Goal: Task Accomplishment & Management: Use online tool/utility

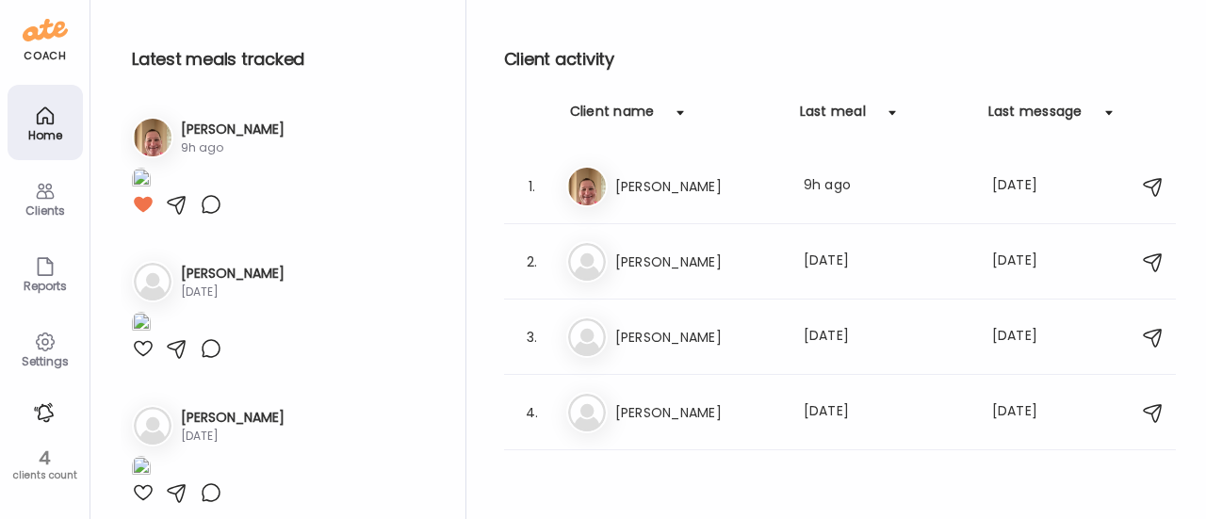
scroll to position [198, 0]
click at [633, 194] on h3 "[PERSON_NAME]" at bounding box center [698, 186] width 166 height 23
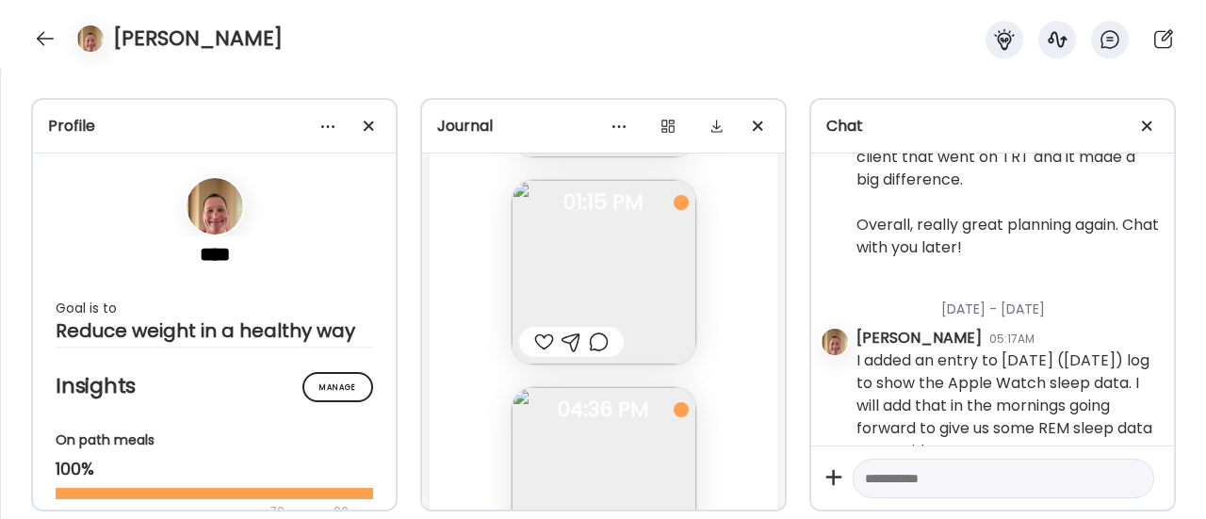
scroll to position [132578, 0]
click at [594, 351] on div at bounding box center [599, 343] width 20 height 23
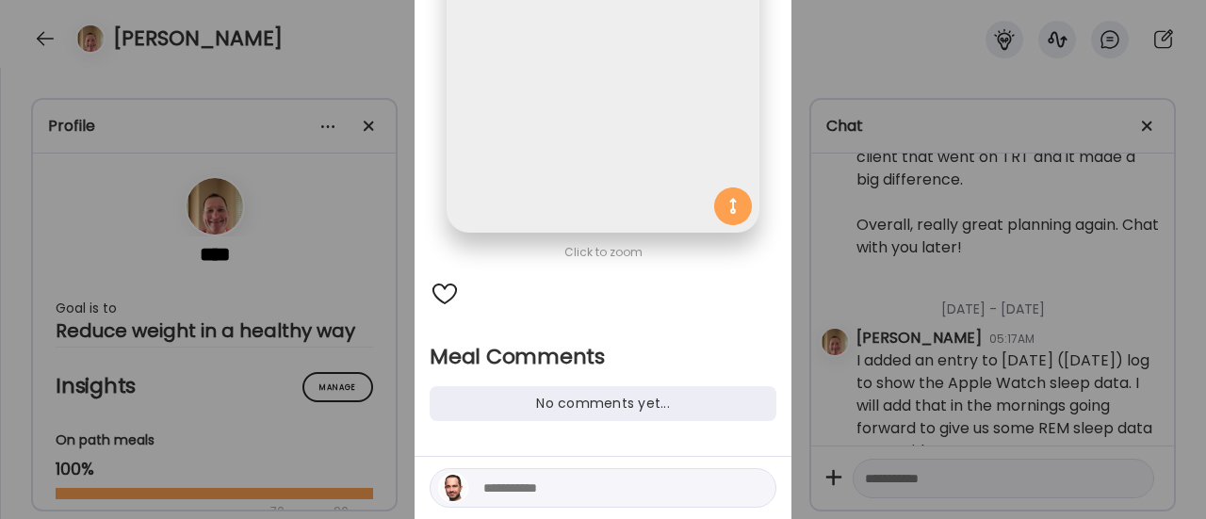
click at [360, 421] on div "Ate Coach Dashboard Wahoo! It’s official Take a moment to set up your Coach Pro…" at bounding box center [603, 259] width 1206 height 519
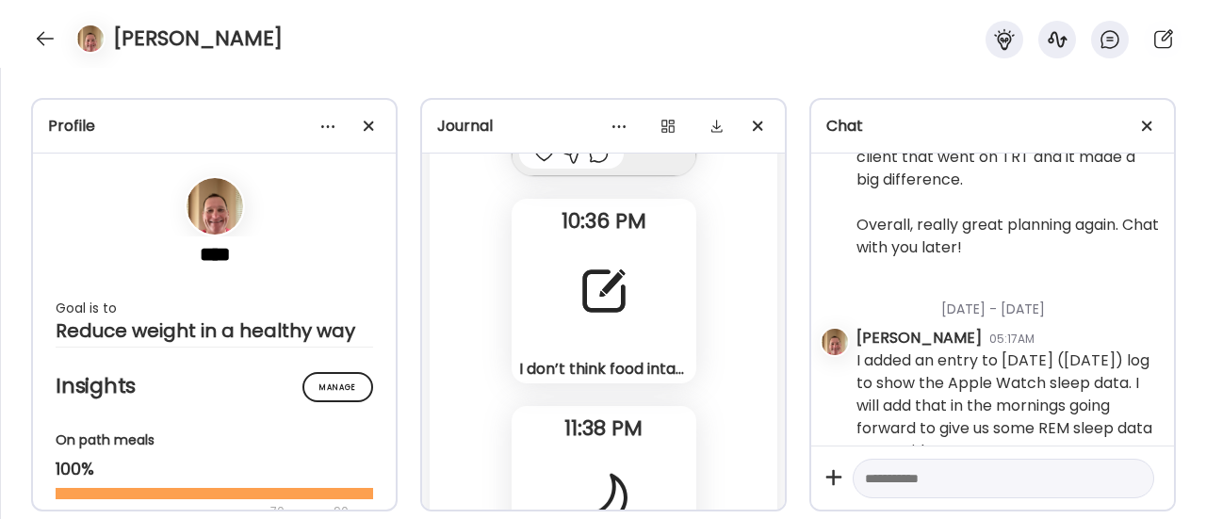
scroll to position [133596, 0]
click at [602, 298] on div at bounding box center [604, 292] width 68 height 68
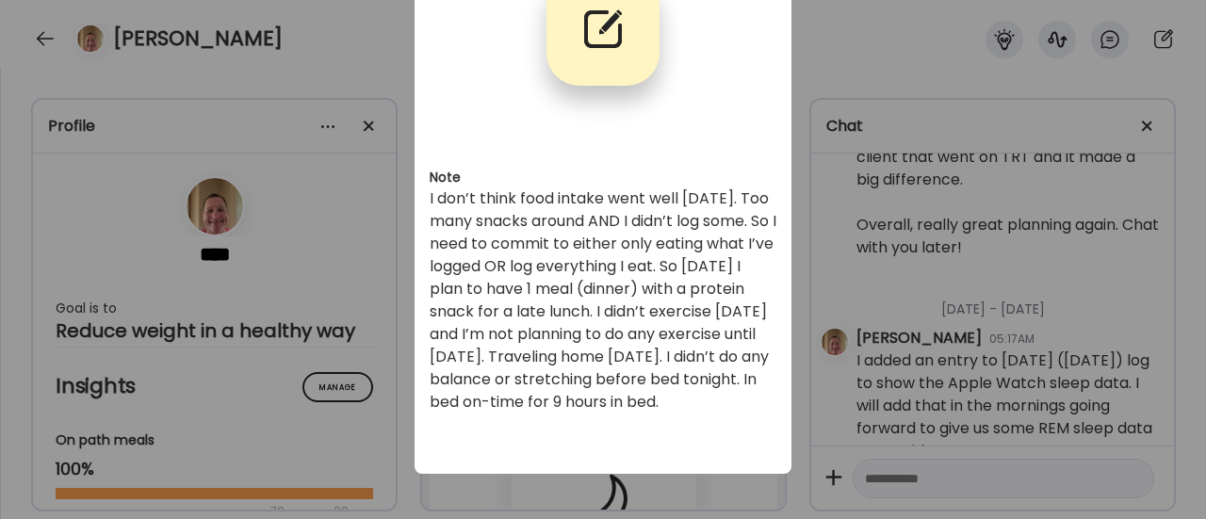
scroll to position [145, 0]
click at [366, 409] on div "Ate Coach Dashboard Wahoo! It’s official Take a moment to set up your Coach Pro…" at bounding box center [603, 259] width 1206 height 519
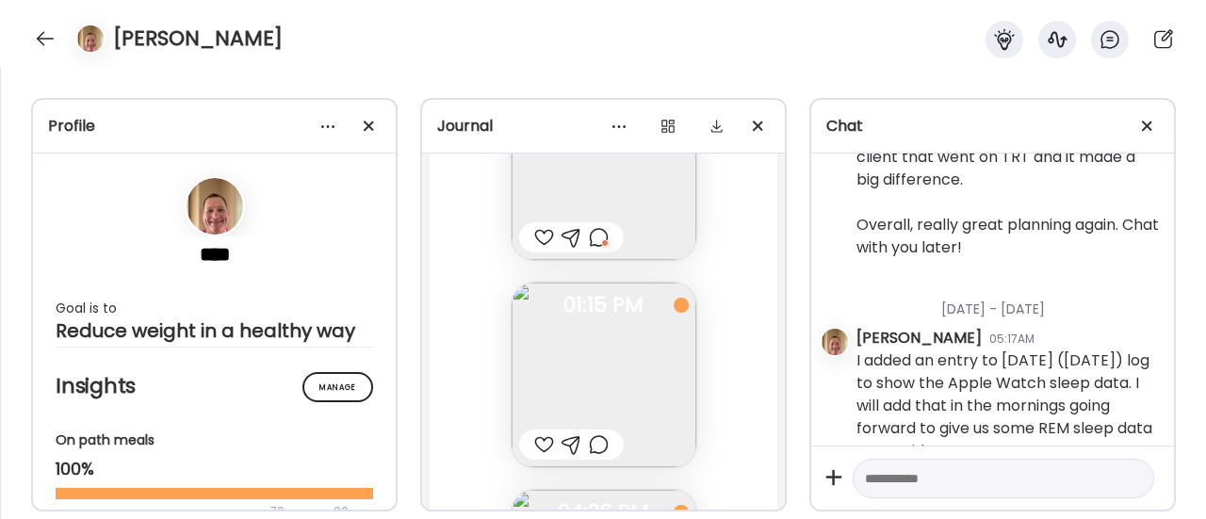
scroll to position [132482, 0]
click at [589, 442] on div at bounding box center [599, 439] width 20 height 23
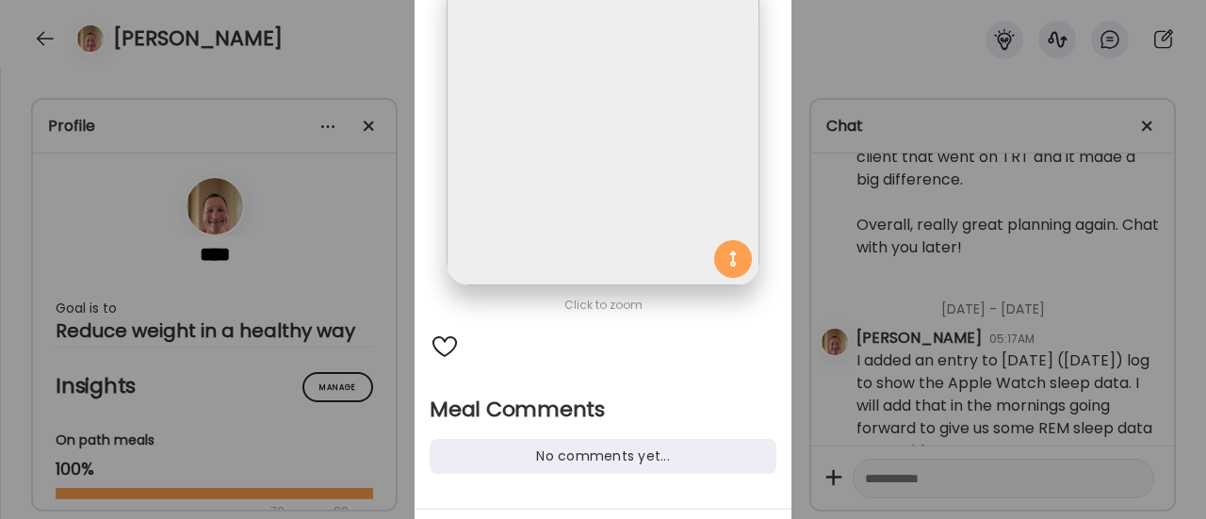
scroll to position [266, 0]
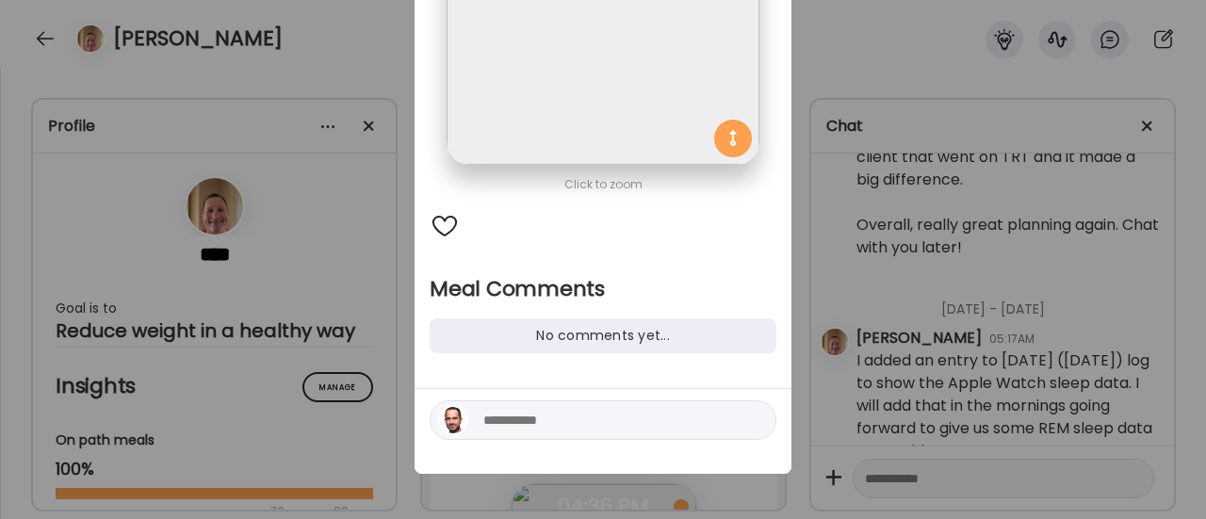
click at [547, 412] on textarea at bounding box center [610, 420] width 254 height 23
type textarea "**********"
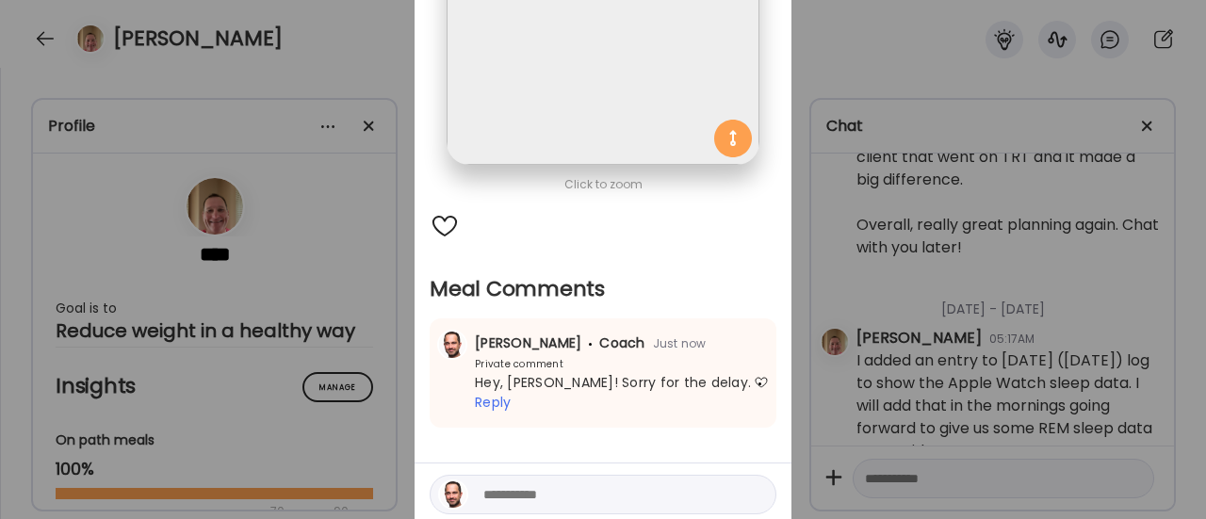
click at [510, 483] on textarea at bounding box center [610, 494] width 254 height 23
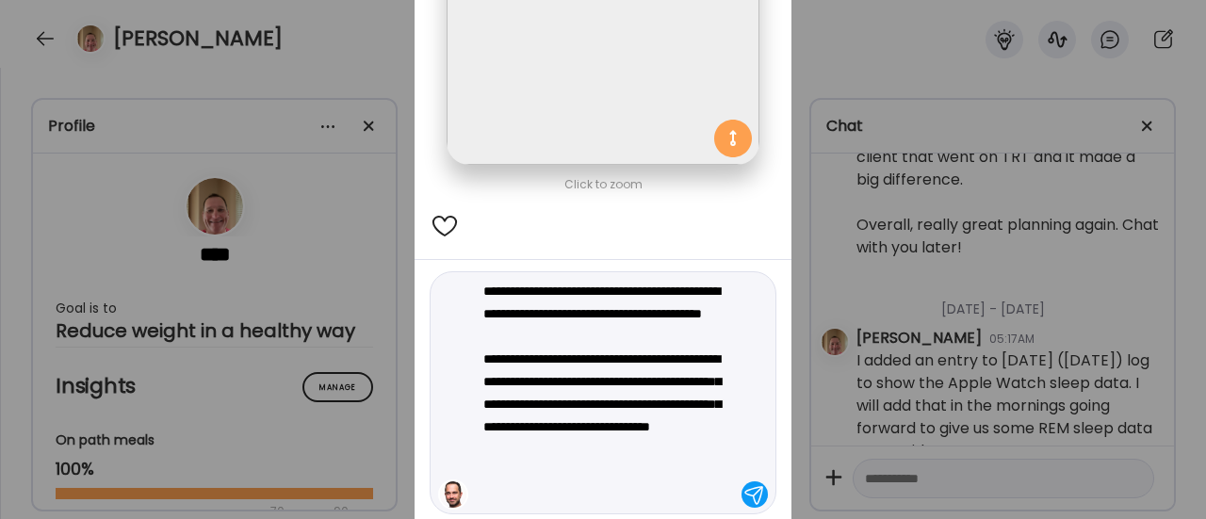
type textarea "**********"
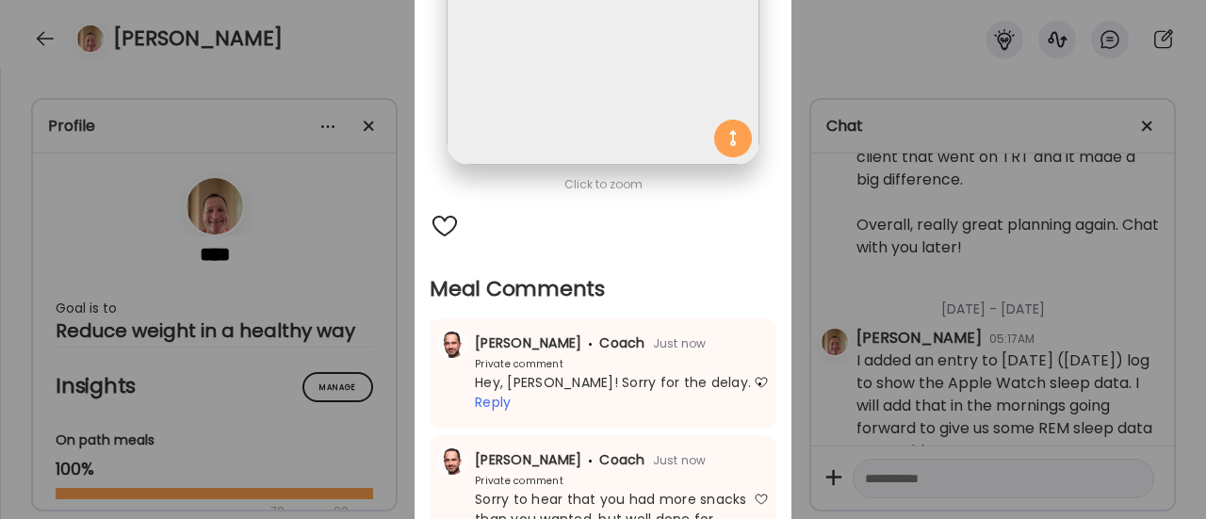
click at [364, 387] on div "Ate Coach Dashboard Wahoo! It’s official Take a moment to set up your Coach Pro…" at bounding box center [603, 259] width 1206 height 519
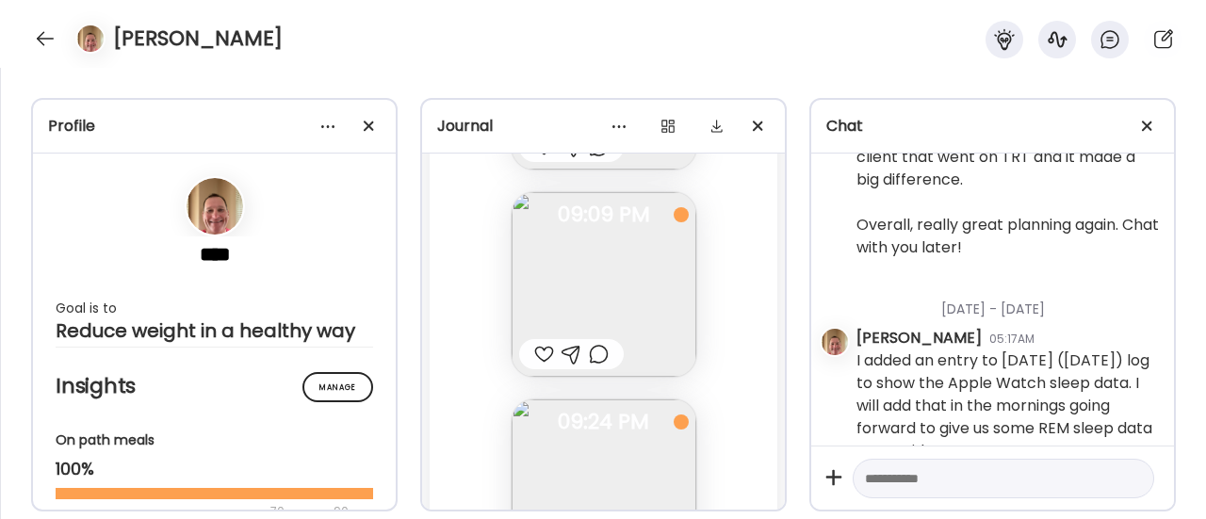
scroll to position [132982, 0]
click at [593, 355] on div at bounding box center [599, 353] width 20 height 23
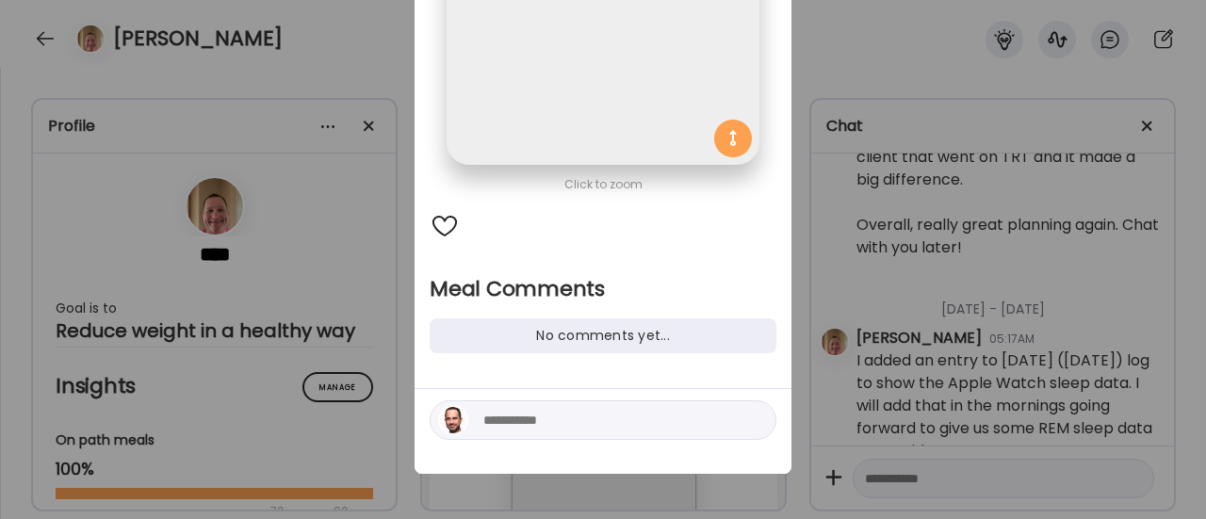
click at [535, 425] on textarea at bounding box center [610, 420] width 254 height 23
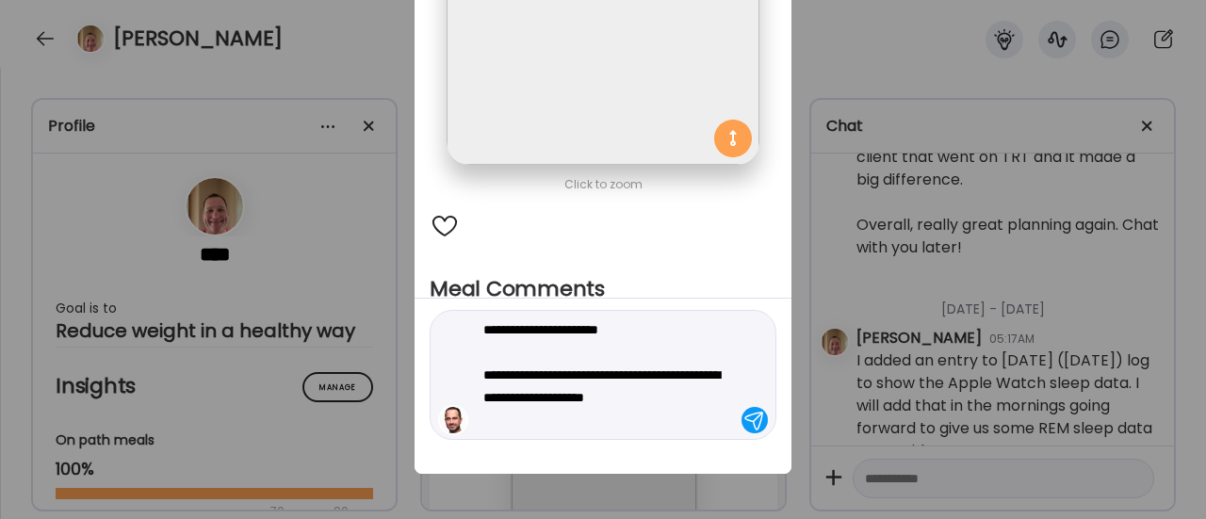
type textarea "**********"
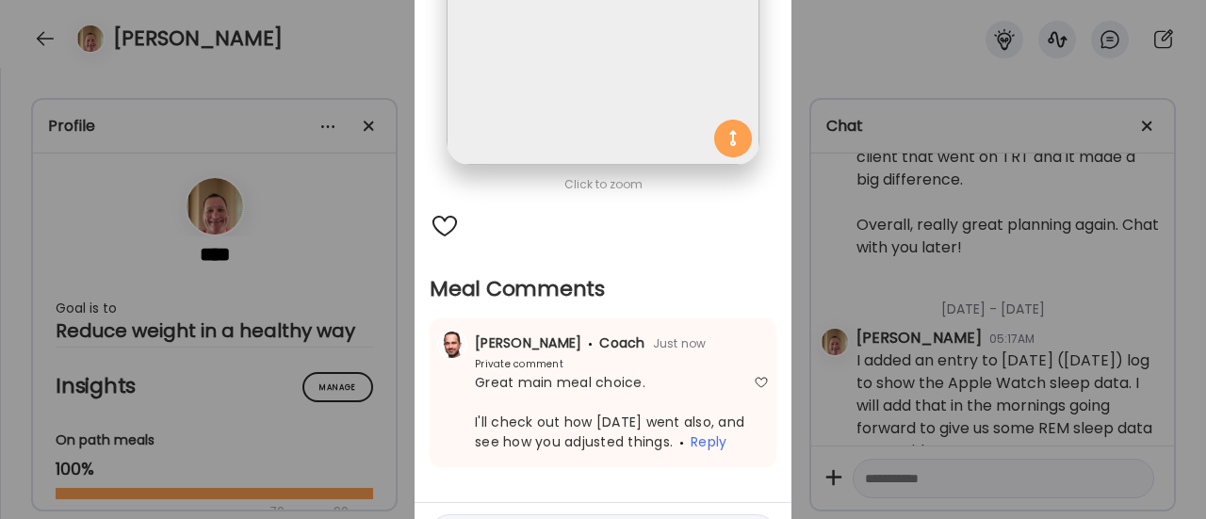
click at [366, 370] on div "Ate Coach Dashboard Wahoo! It’s official Take a moment to set up your Coach Pro…" at bounding box center [603, 259] width 1206 height 519
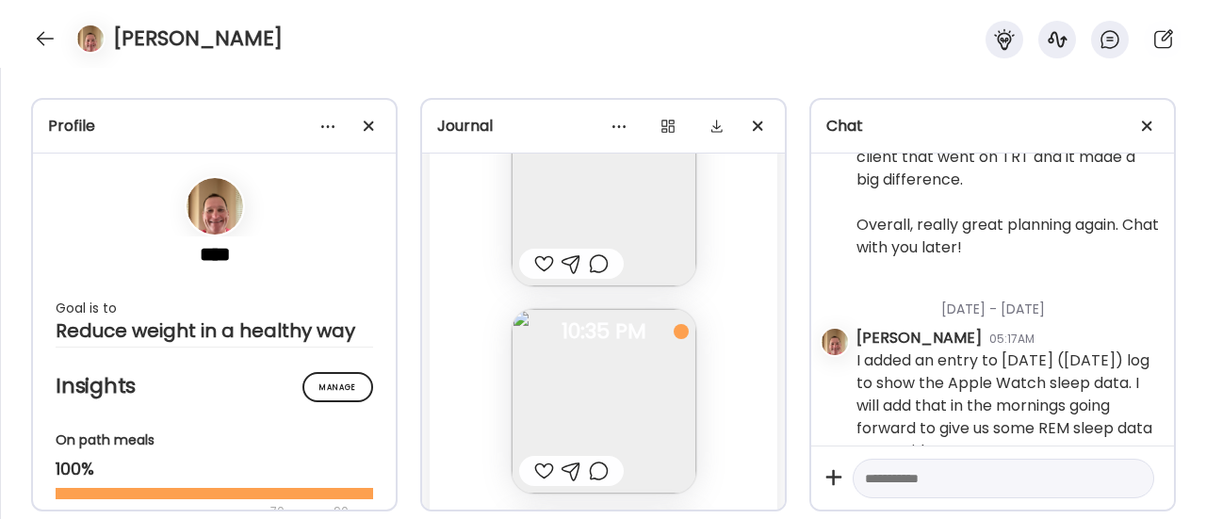
scroll to position [133280, 0]
click at [540, 263] on div at bounding box center [544, 263] width 20 height 23
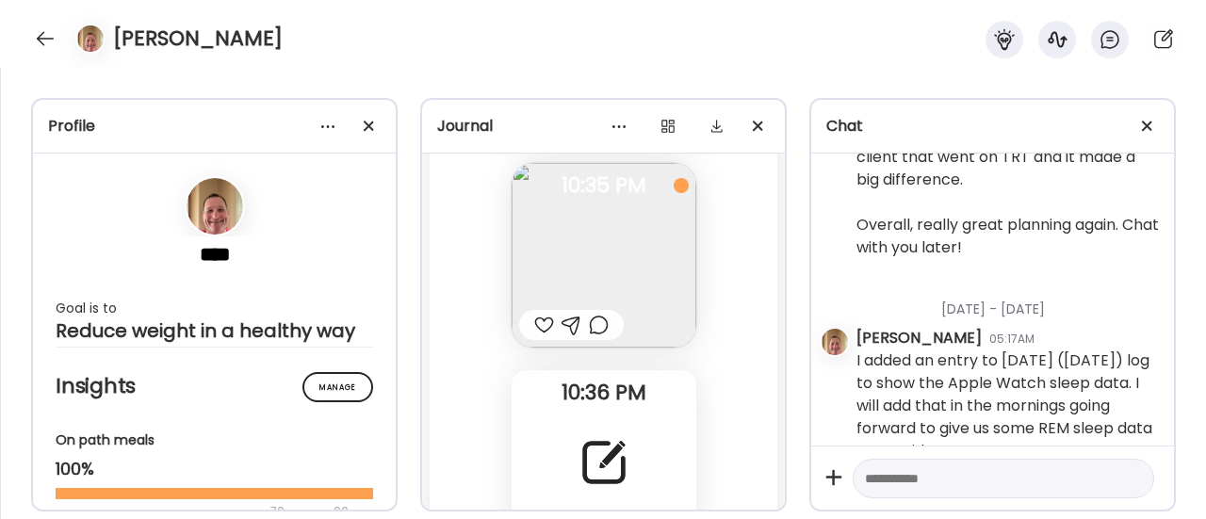
scroll to position [133435, 0]
click at [534, 317] on div at bounding box center [544, 315] width 20 height 23
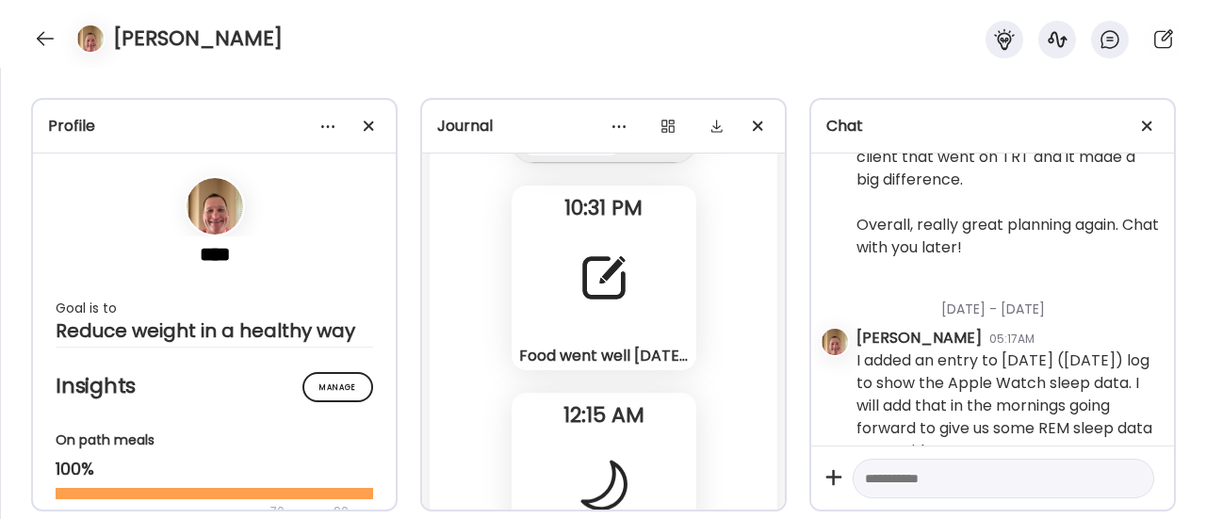
scroll to position [135272, 0]
click at [590, 302] on div at bounding box center [604, 280] width 68 height 68
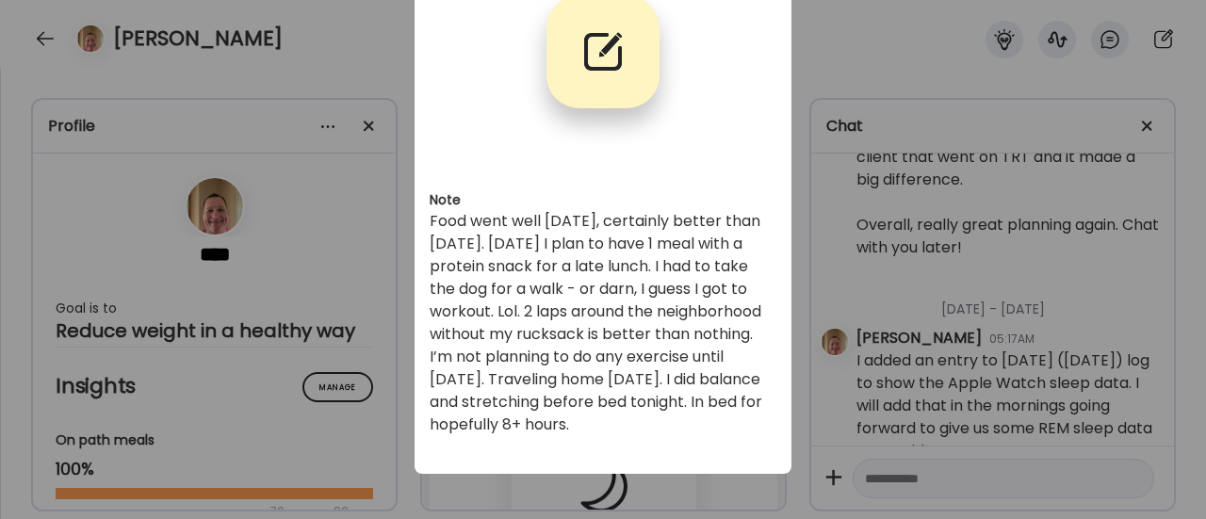
scroll to position [122, 0]
click at [352, 334] on div "Ate Coach Dashboard Wahoo! It’s official Take a moment to set up your Coach Pro…" at bounding box center [603, 259] width 1206 height 519
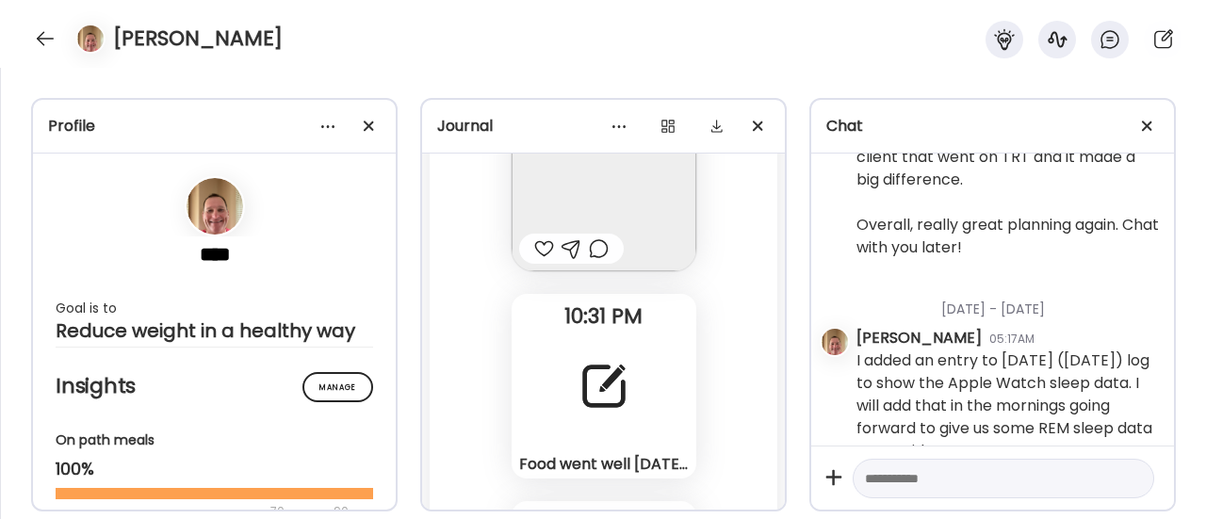
scroll to position [135126, 0]
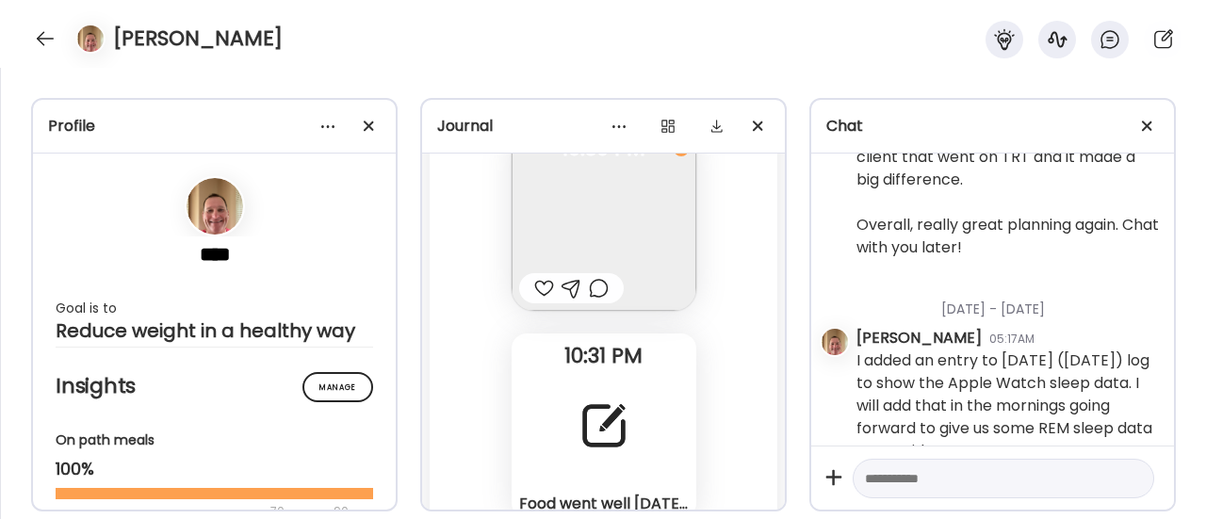
click at [572, 422] on div at bounding box center [604, 426] width 68 height 68
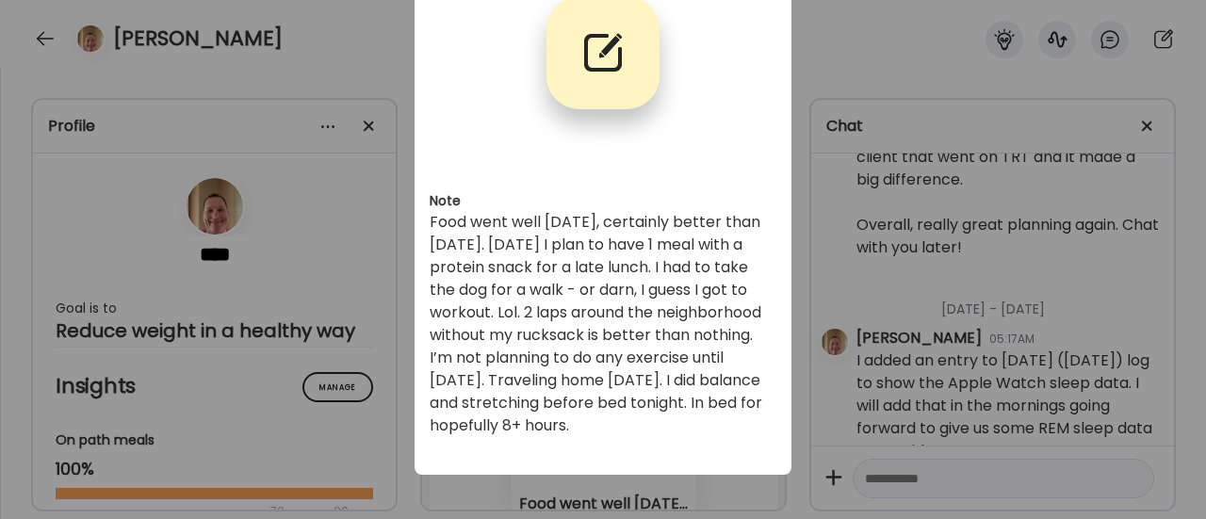
click at [349, 359] on div "Ate Coach Dashboard Wahoo! It’s official Take a moment to set up your Coach Pro…" at bounding box center [603, 259] width 1206 height 519
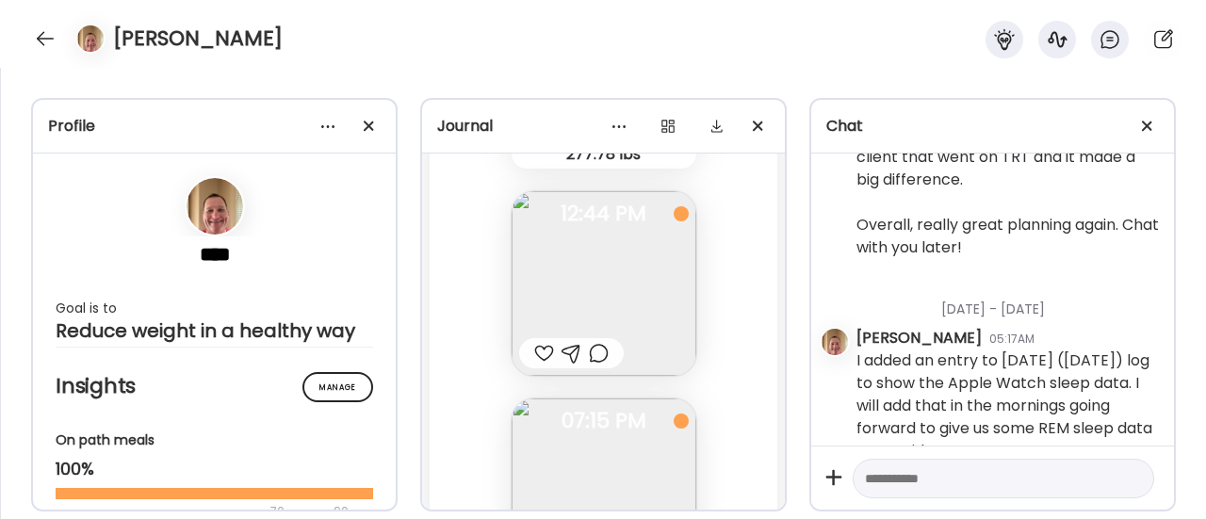
scroll to position [134439, 0]
click at [589, 351] on div at bounding box center [599, 353] width 20 height 23
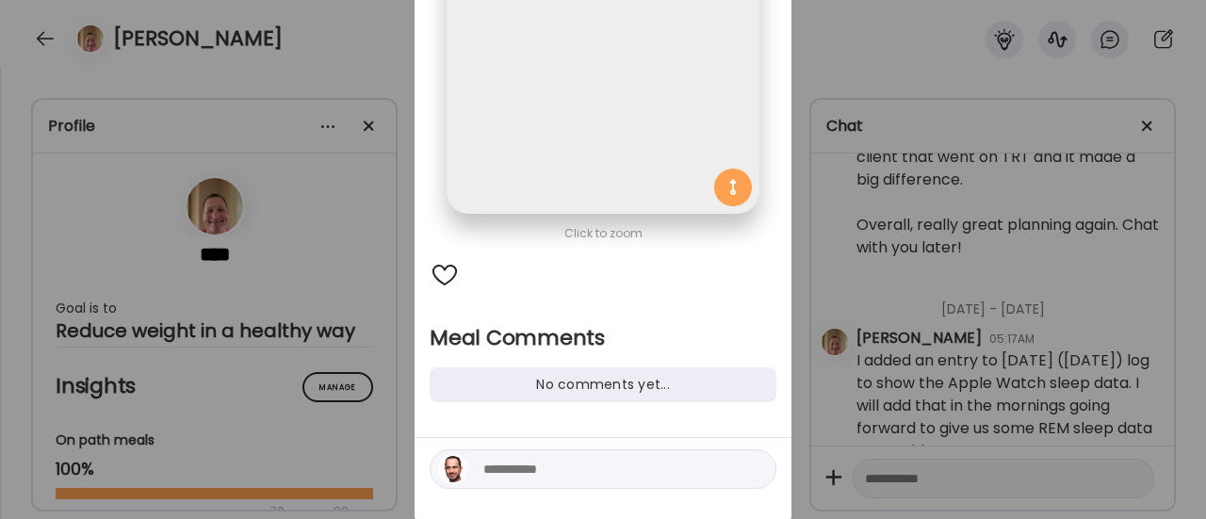
scroll to position [219, 0]
click at [527, 478] on textarea at bounding box center [610, 467] width 254 height 23
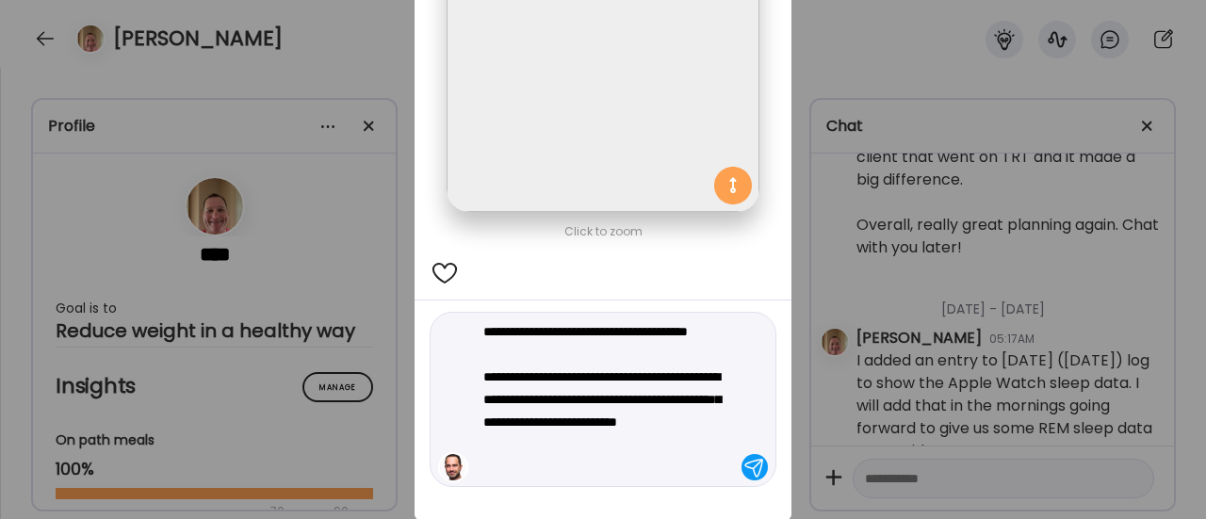
type textarea "**********"
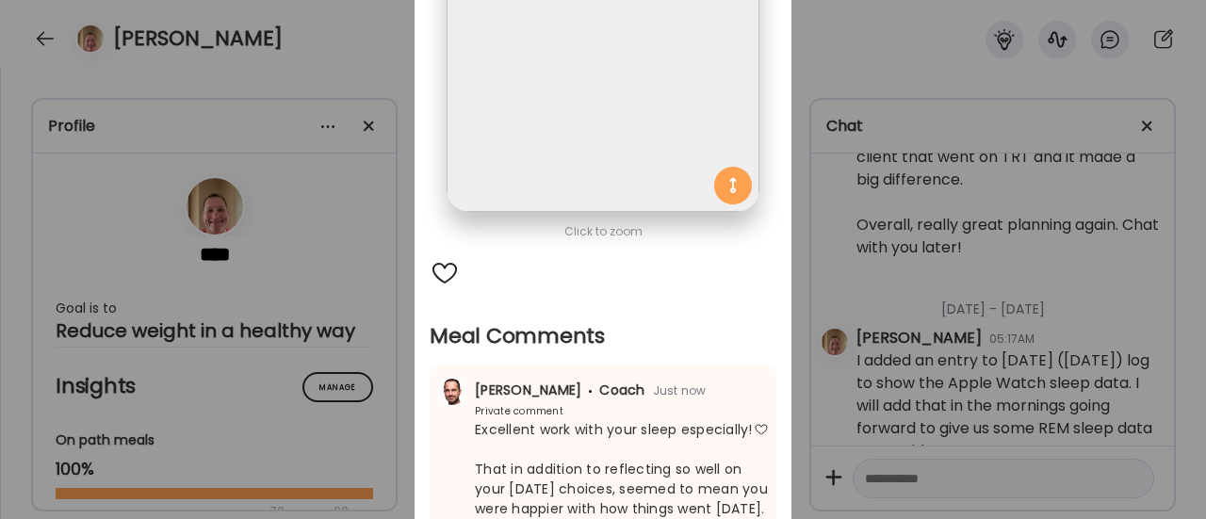
click at [337, 301] on div "Ate Coach Dashboard Wahoo! It’s official Take a moment to set up your Coach Pro…" at bounding box center [603, 259] width 1206 height 519
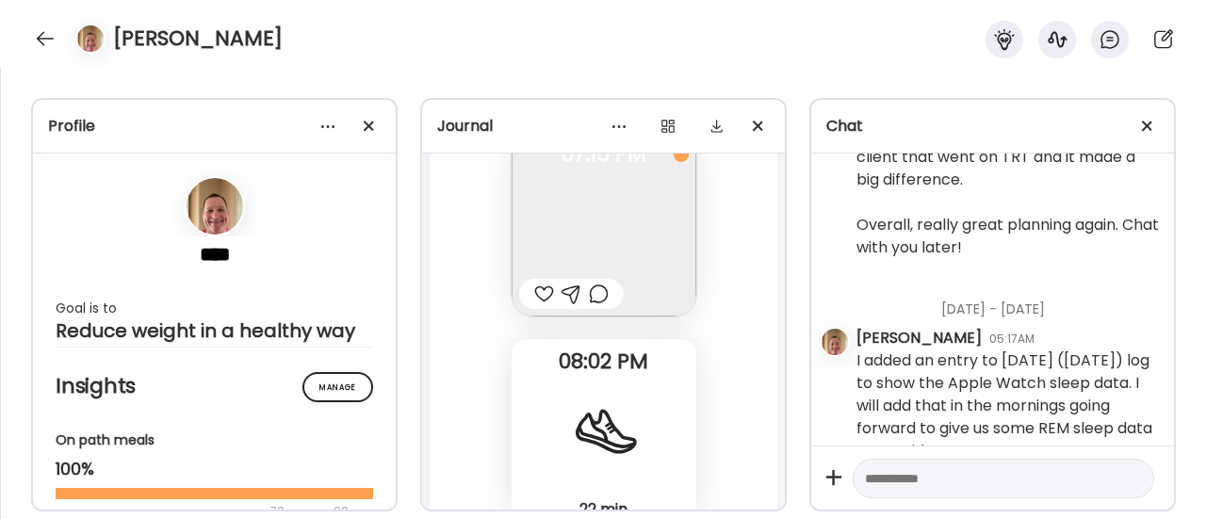
scroll to position [134682, 0]
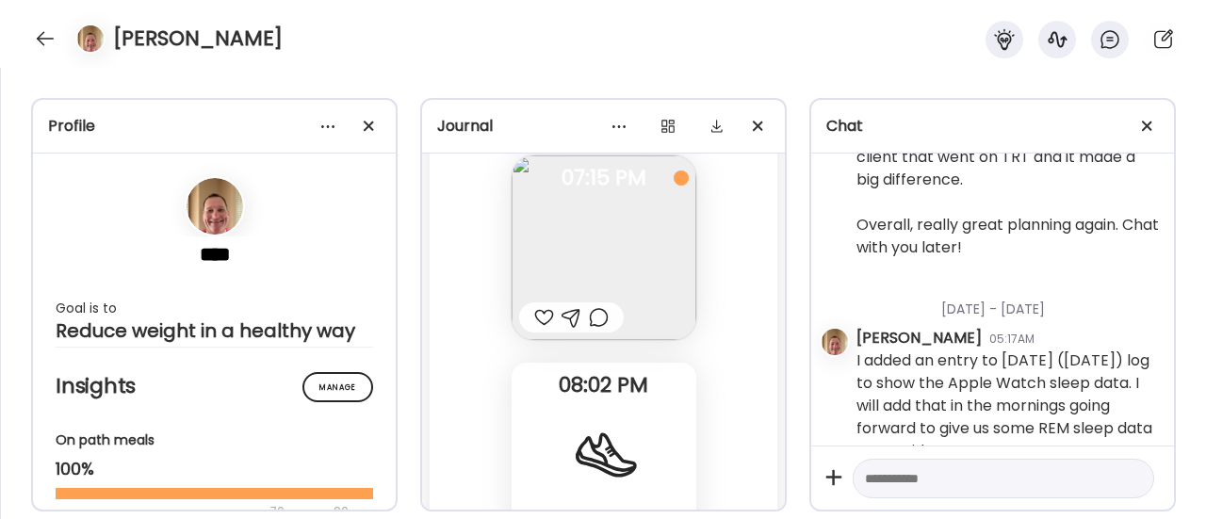
click at [592, 316] on div at bounding box center [599, 317] width 20 height 23
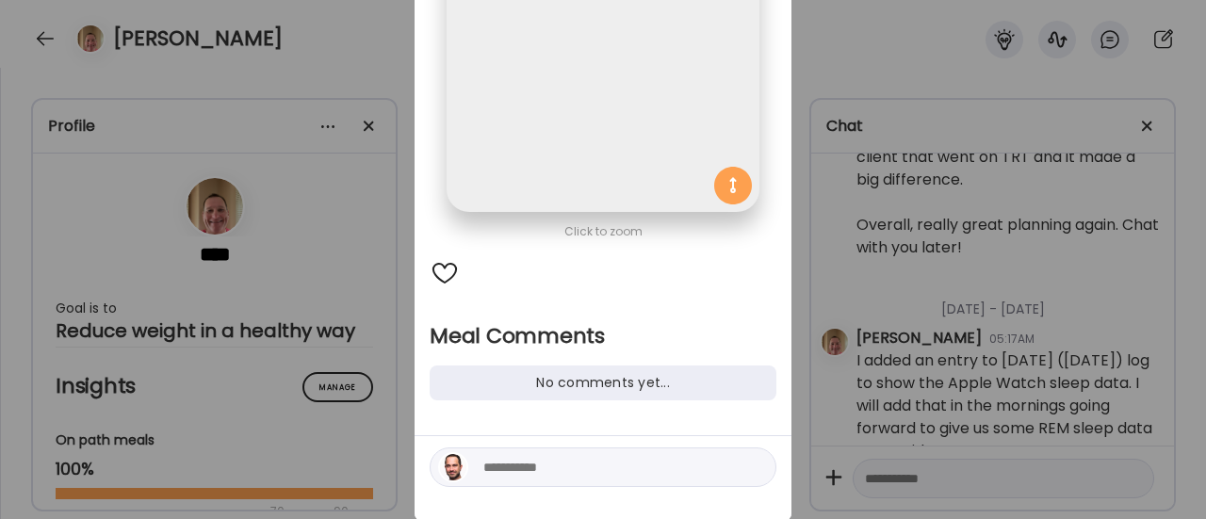
click at [537, 472] on textarea at bounding box center [610, 467] width 254 height 23
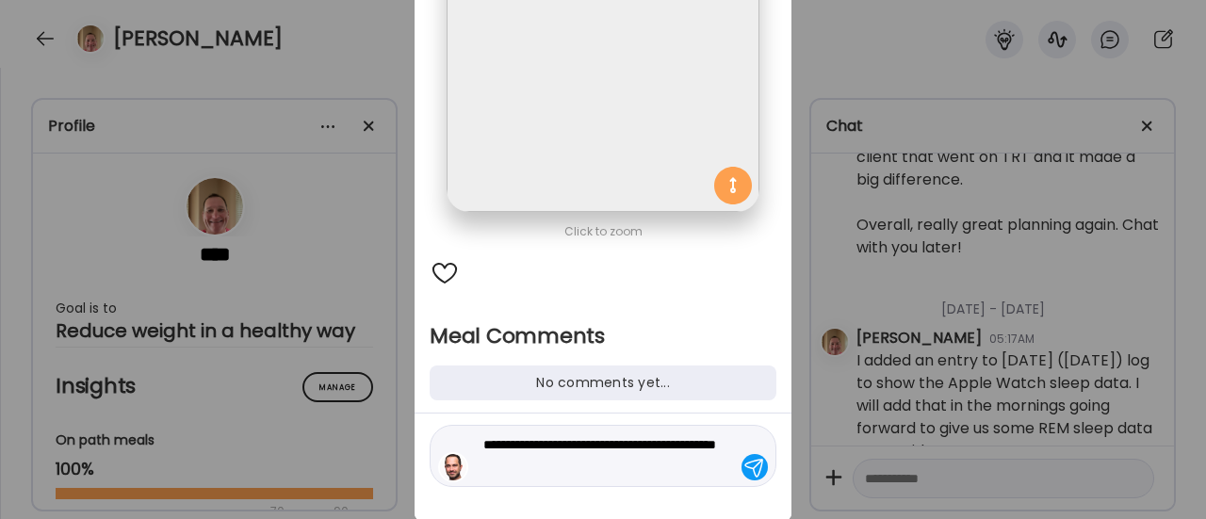
type textarea "**********"
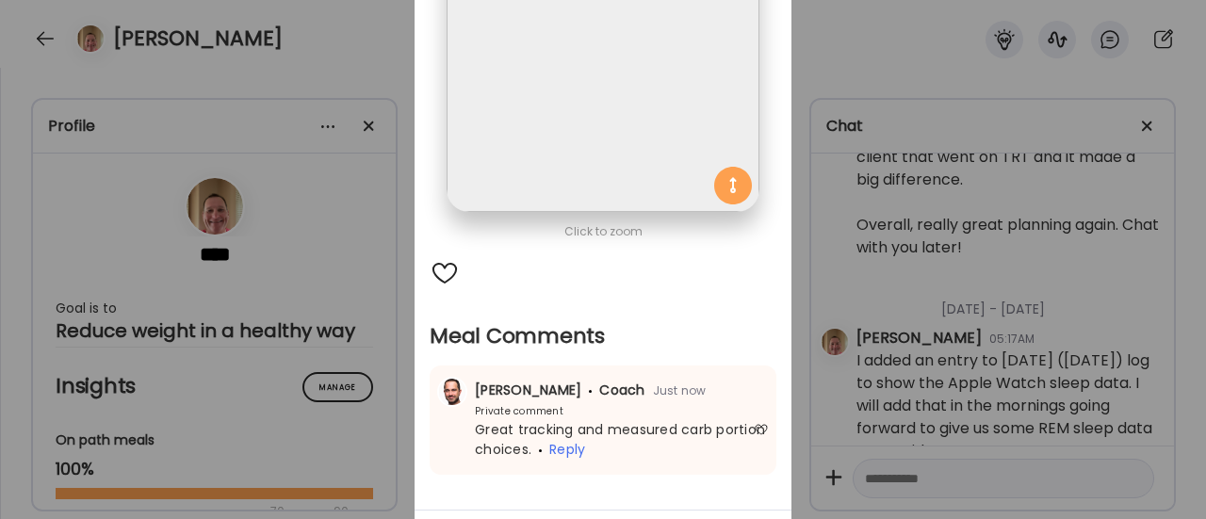
click at [360, 463] on div "Ate Coach Dashboard Wahoo! It’s official Take a moment to set up your Coach Pro…" at bounding box center [603, 259] width 1206 height 519
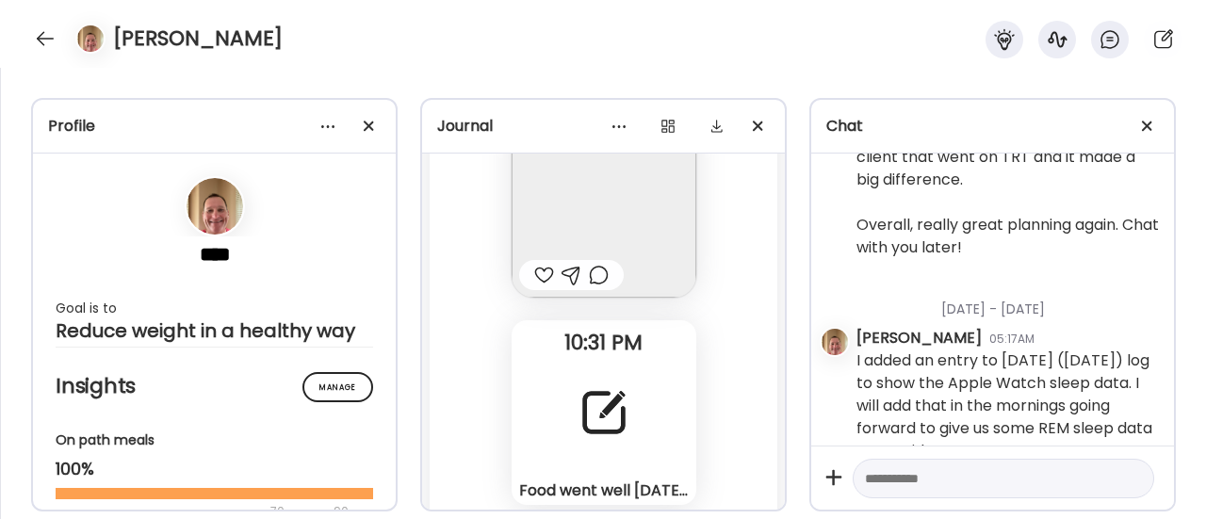
scroll to position [135114, 0]
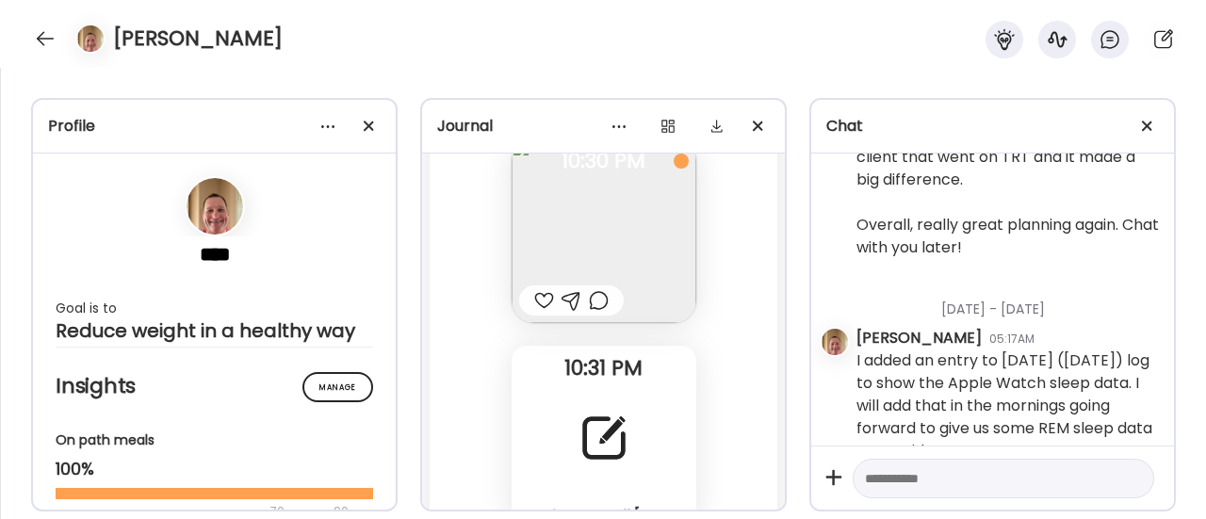
click at [534, 299] on div at bounding box center [544, 300] width 20 height 23
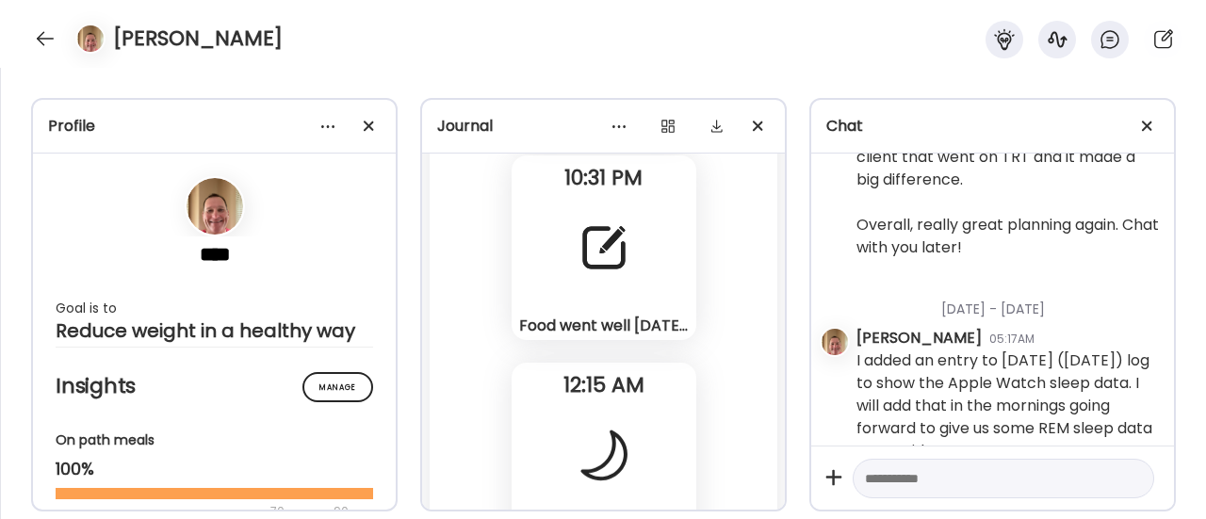
scroll to position [135298, 0]
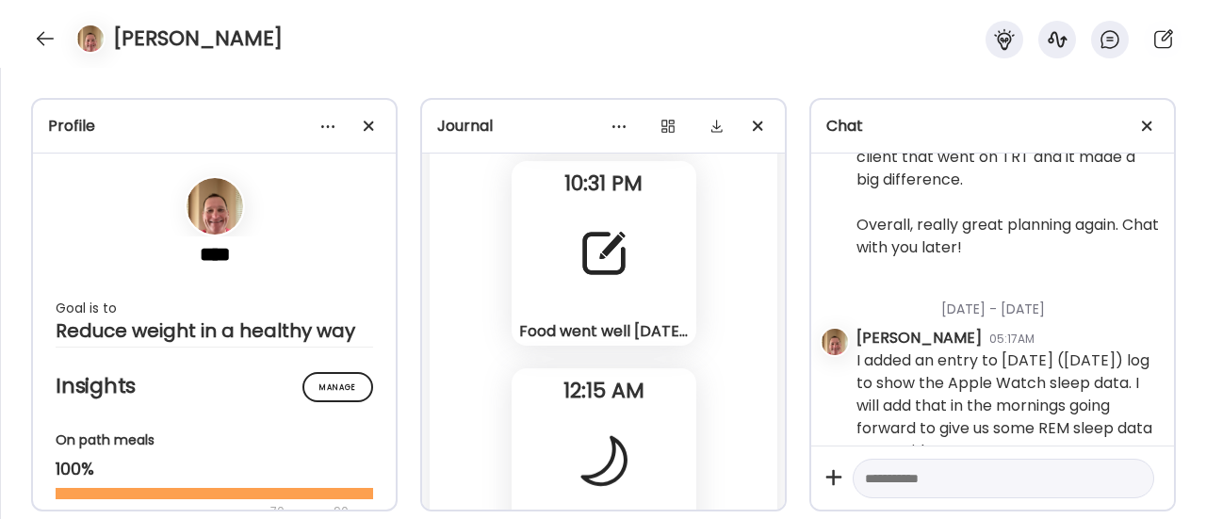
click at [584, 279] on div at bounding box center [604, 254] width 68 height 68
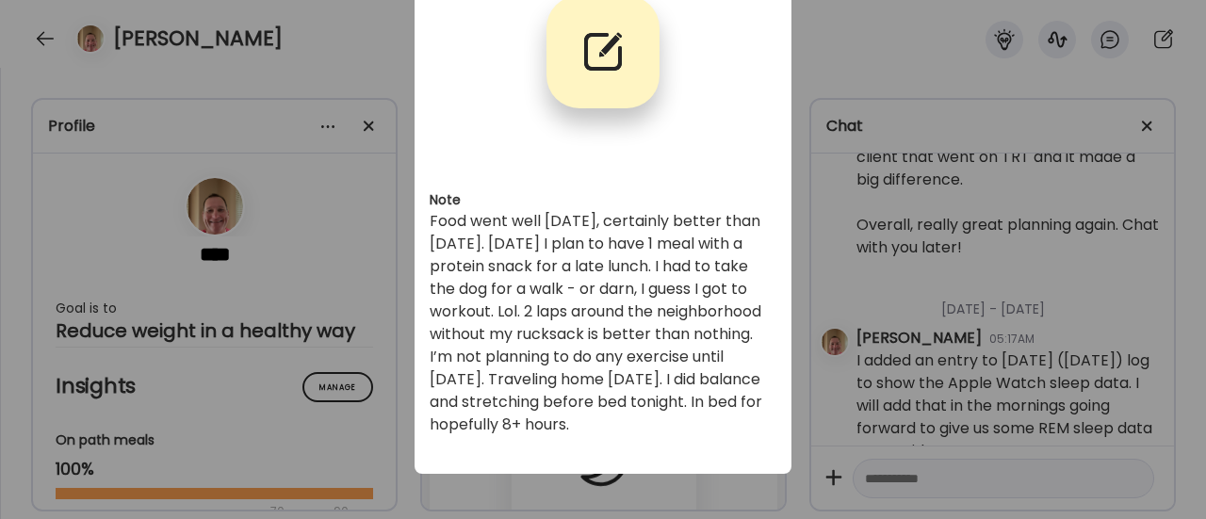
scroll to position [122, 0]
click at [384, 348] on div "Ate Coach Dashboard Wahoo! It’s official Take a moment to set up your Coach Pro…" at bounding box center [603, 259] width 1206 height 519
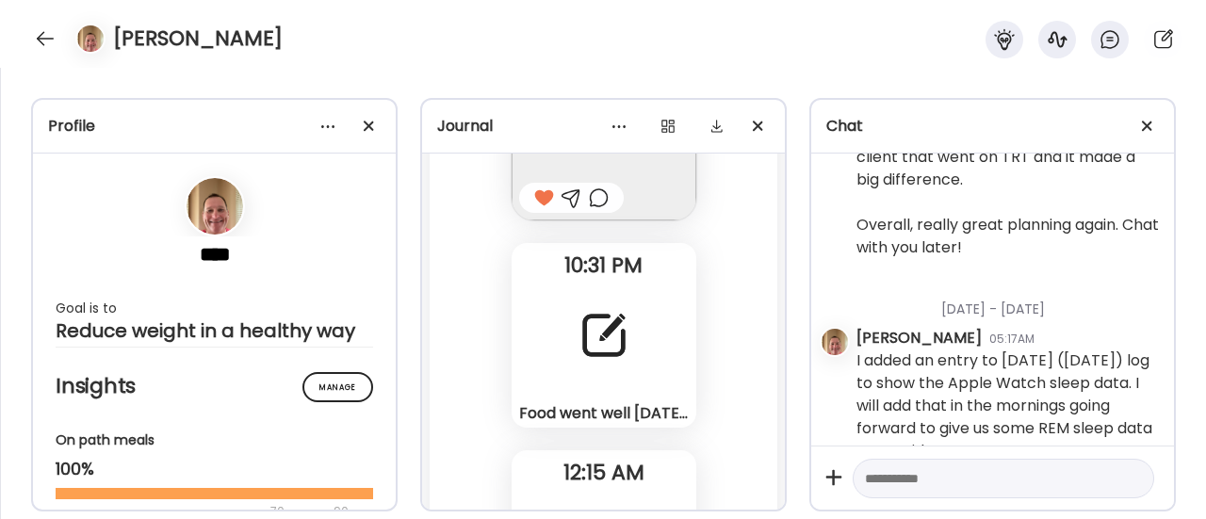
scroll to position [135214, 0]
click at [587, 340] on div at bounding box center [604, 337] width 68 height 68
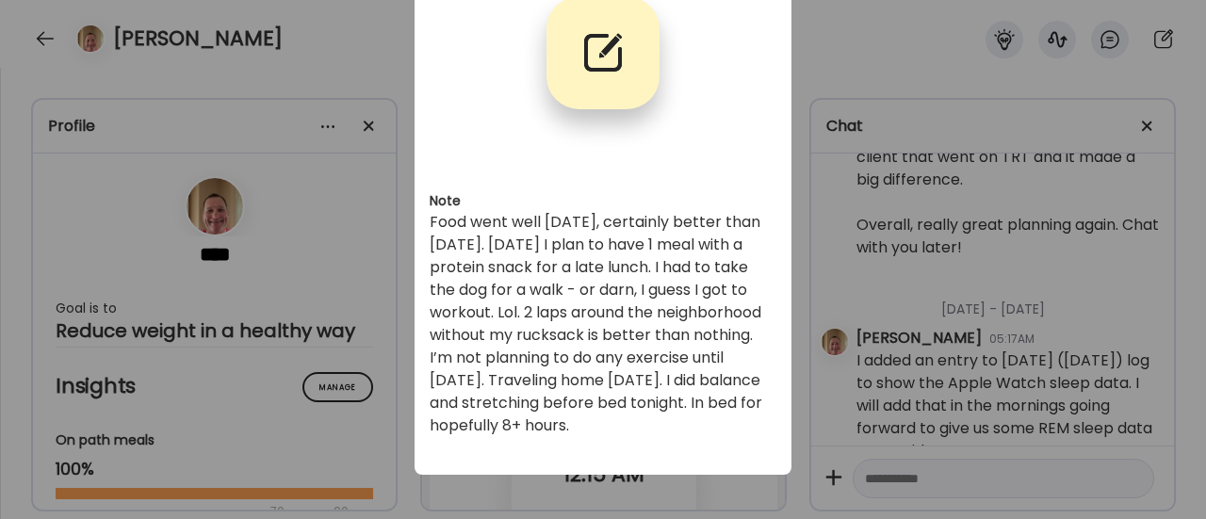
click at [391, 325] on div "Ate Coach Dashboard Wahoo! It’s official Take a moment to set up your Coach Pro…" at bounding box center [603, 259] width 1206 height 519
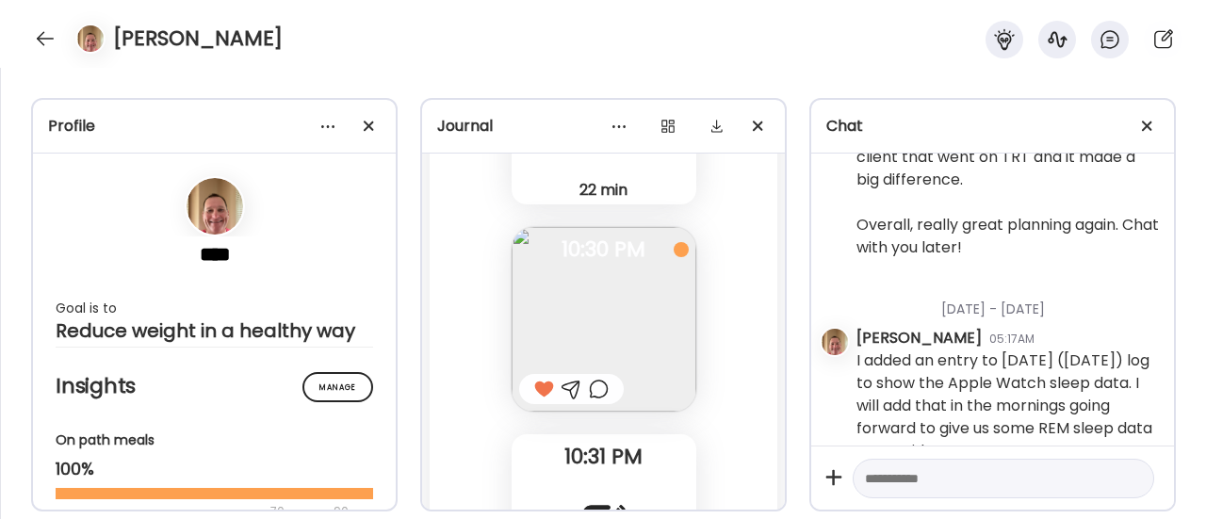
scroll to position [135048, 0]
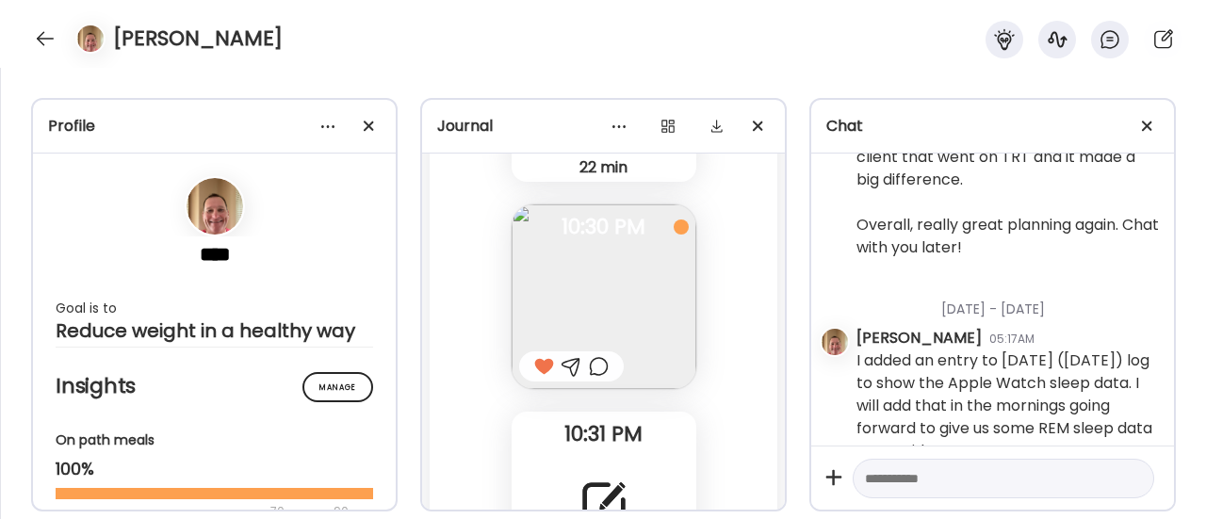
click at [597, 361] on div at bounding box center [599, 366] width 20 height 23
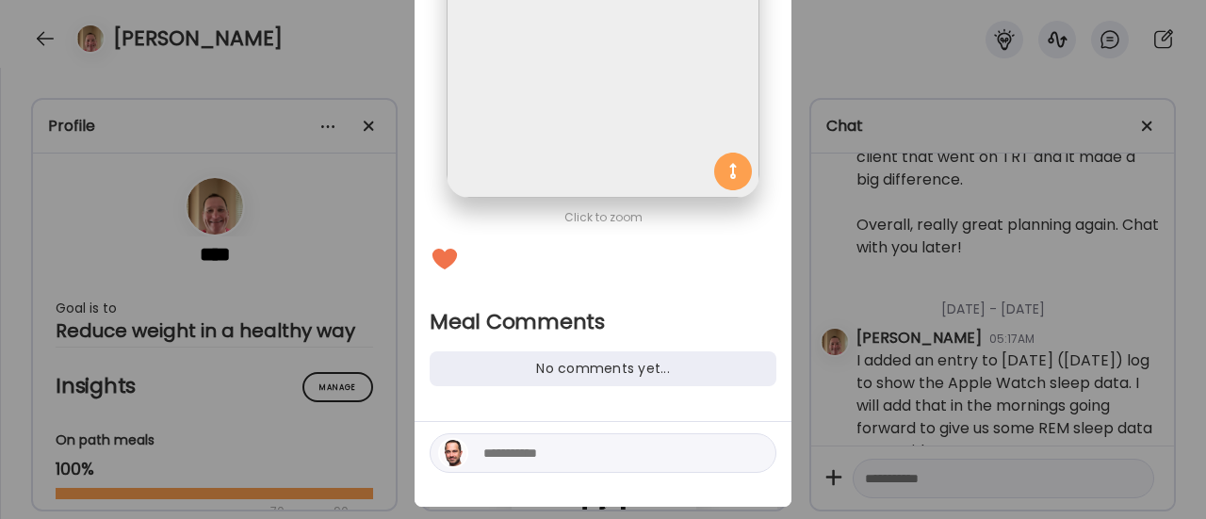
scroll to position [234, 0]
click at [520, 461] on textarea at bounding box center [610, 452] width 254 height 23
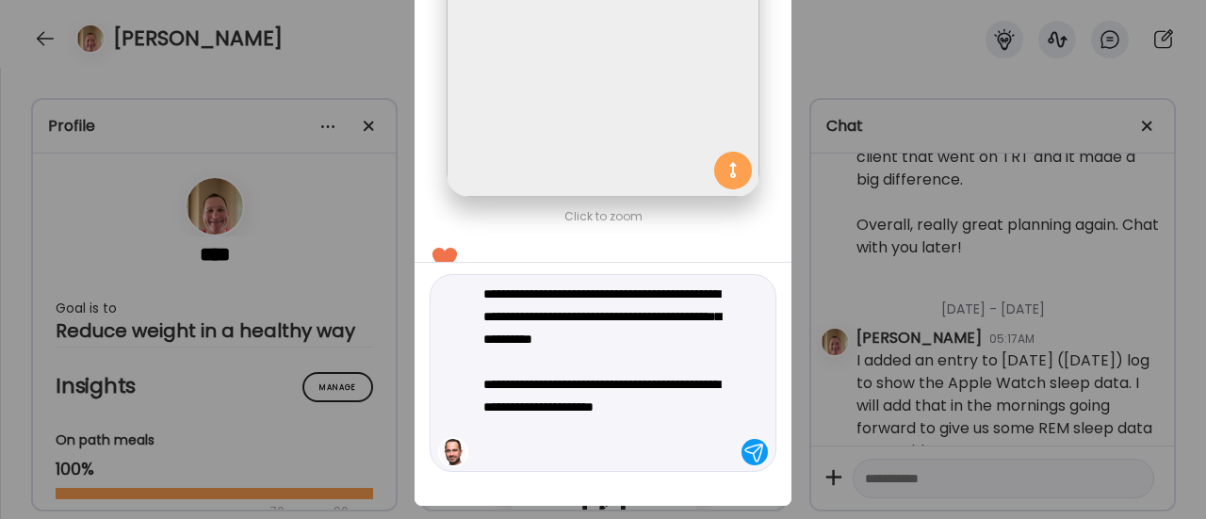
type textarea "**********"
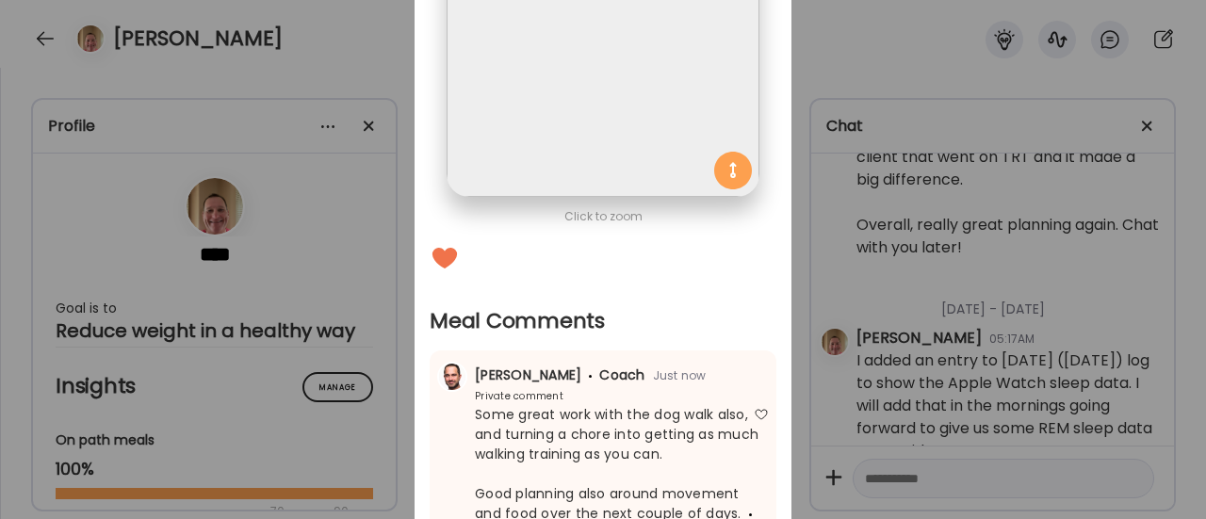
click at [379, 405] on div "Ate Coach Dashboard Wahoo! It’s official Take a moment to set up your Coach Pro…" at bounding box center [603, 259] width 1206 height 519
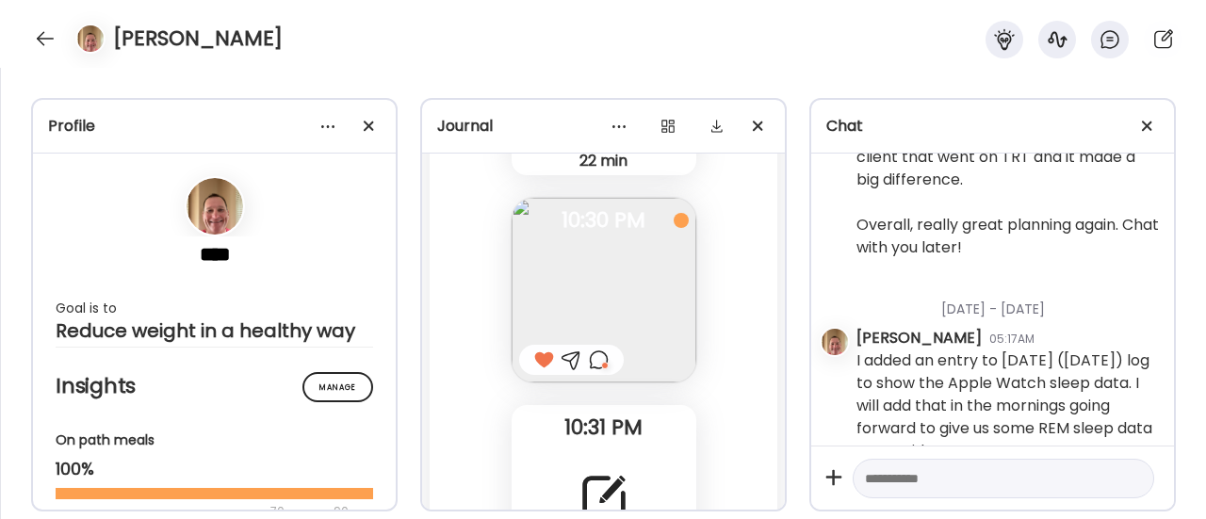
scroll to position [135053, 0]
click at [571, 444] on div "Food went well [DATE], certainly better than [DATE]. [DATE] I plan to have 1 me…" at bounding box center [604, 498] width 185 height 185
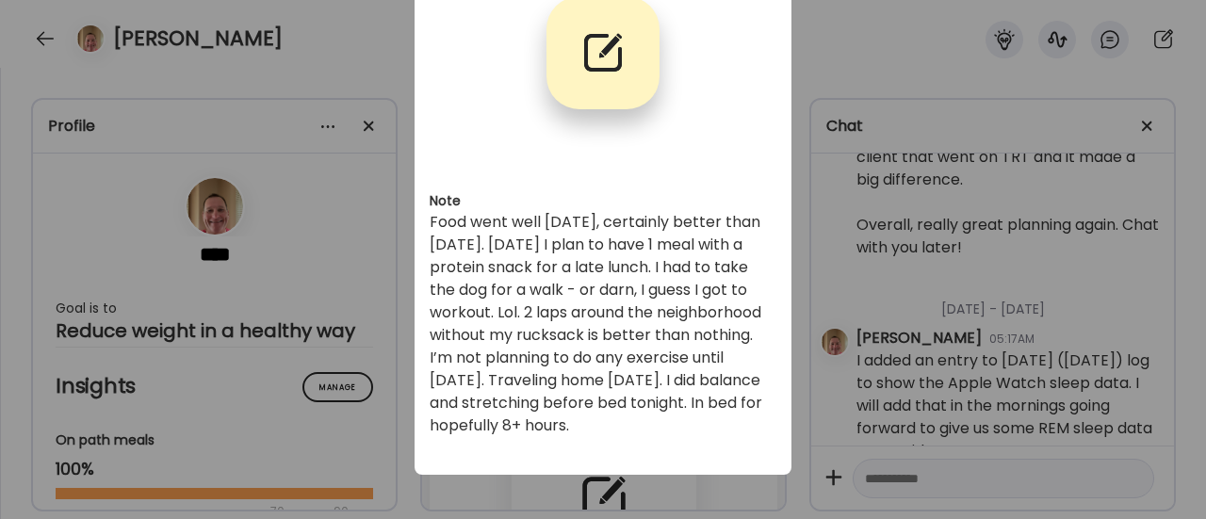
scroll to position [122, 0]
click at [316, 337] on div "Ate Coach Dashboard Wahoo! It’s official Take a moment to set up your Coach Pro…" at bounding box center [603, 259] width 1206 height 519
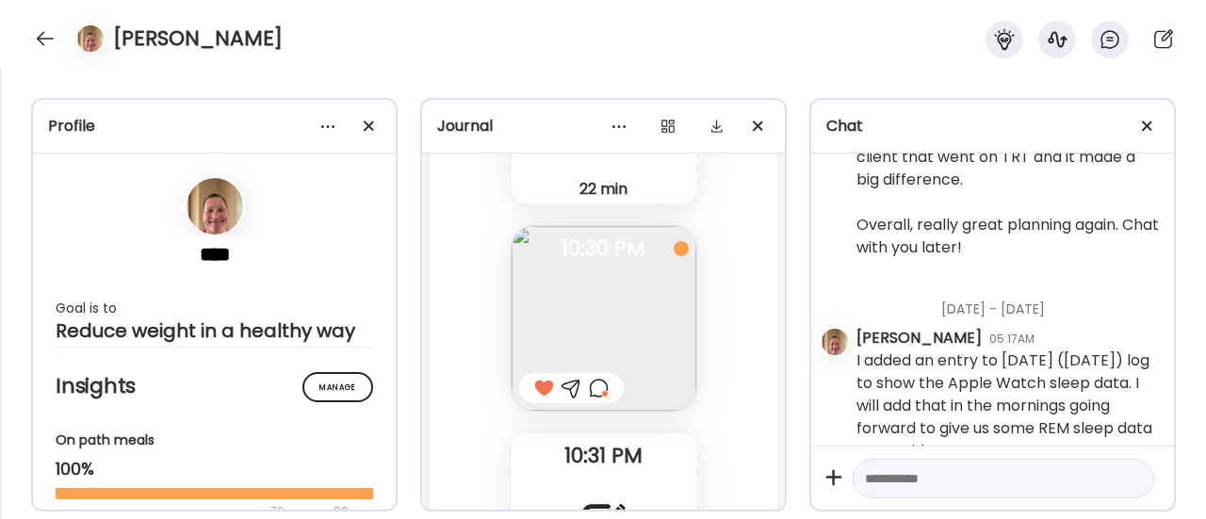
scroll to position [135031, 0]
click at [589, 383] on div at bounding box center [599, 383] width 20 height 23
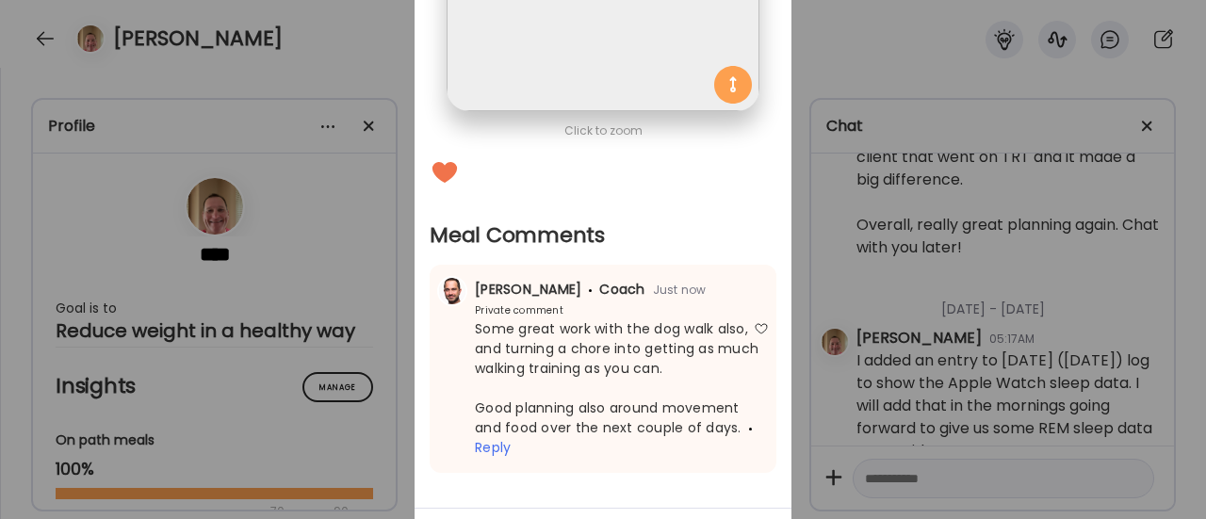
scroll to position [439, 0]
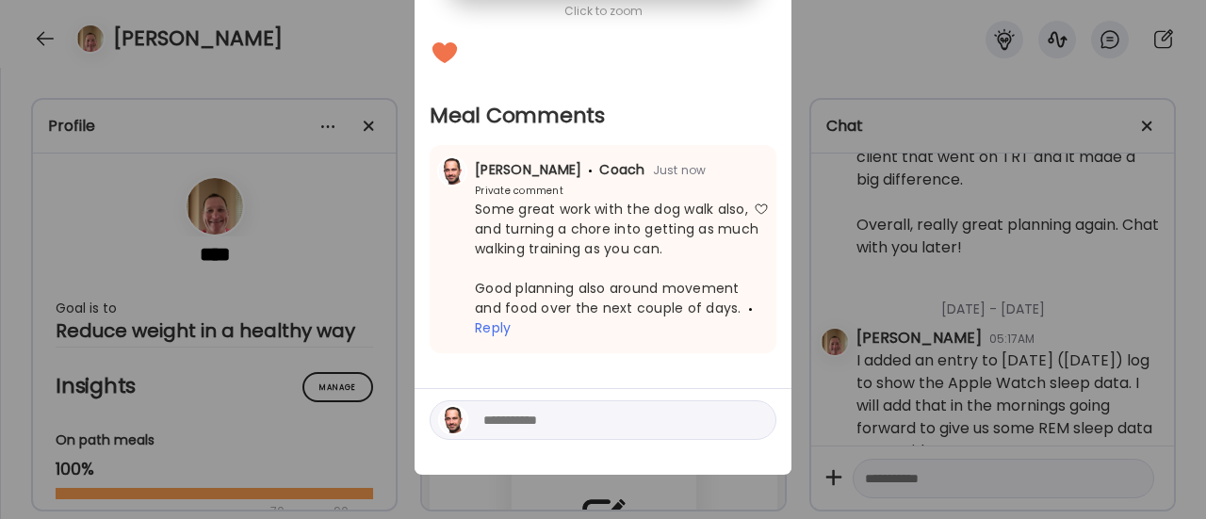
click at [524, 428] on textarea at bounding box center [610, 420] width 254 height 23
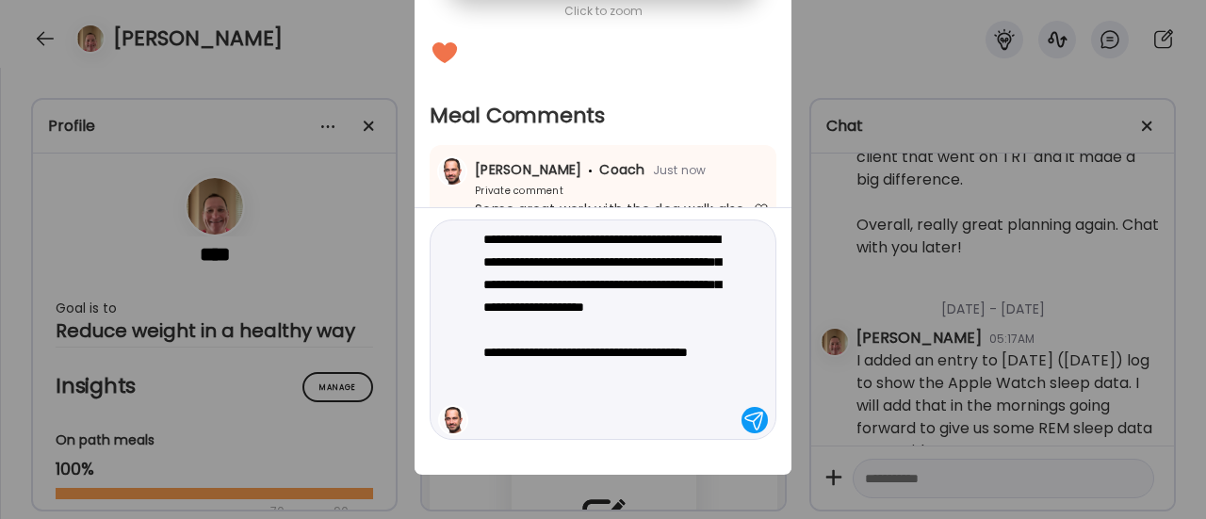
type textarea "**********"
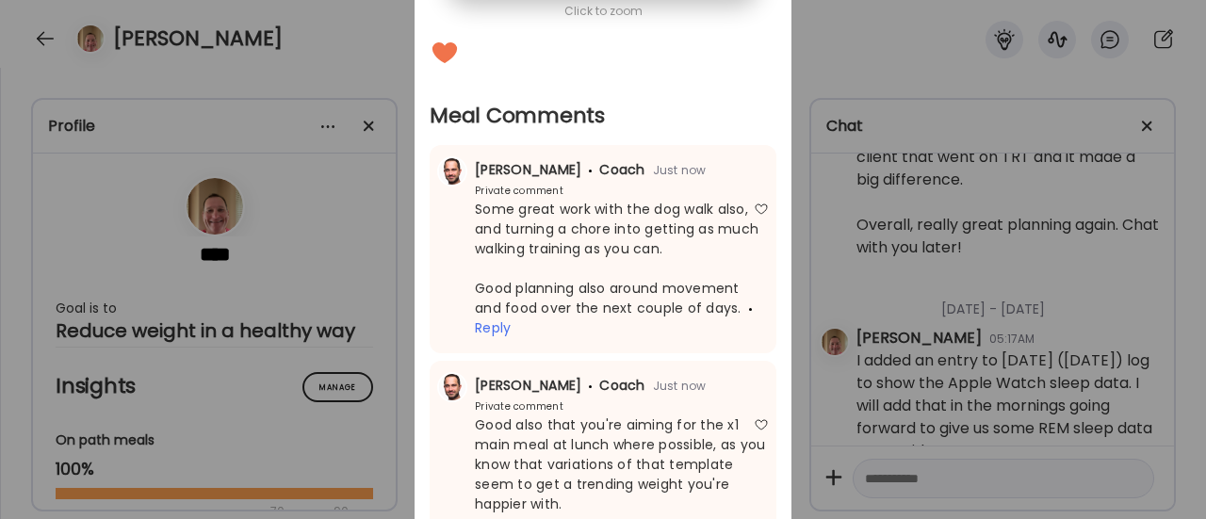
click at [339, 258] on div "Ate Coach Dashboard Wahoo! It’s official Take a moment to set up your Coach Pro…" at bounding box center [603, 259] width 1206 height 519
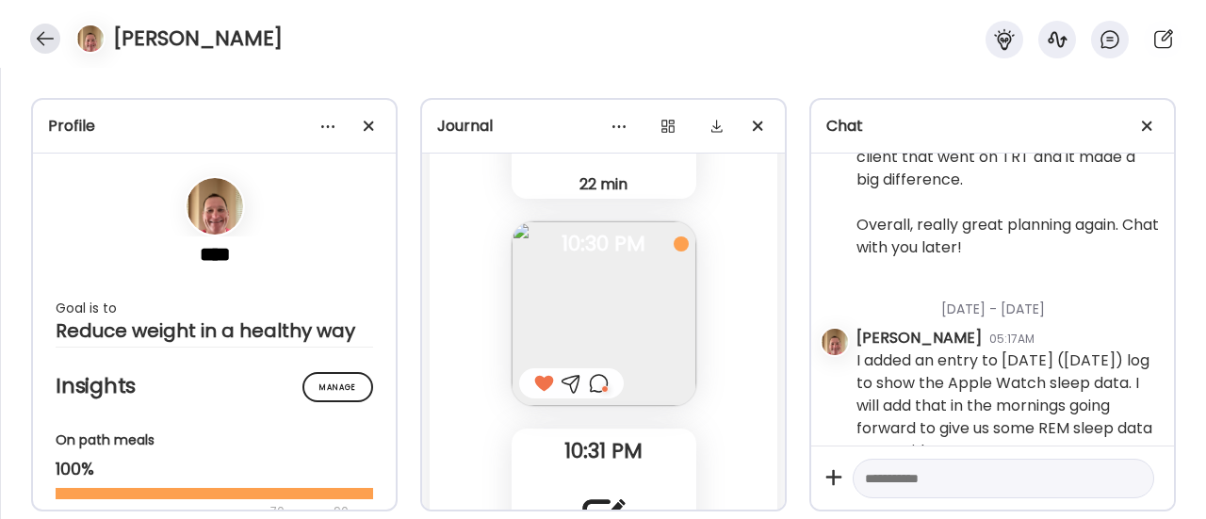
click at [36, 41] on div at bounding box center [45, 39] width 30 height 30
